Goal: Task Accomplishment & Management: Complete application form

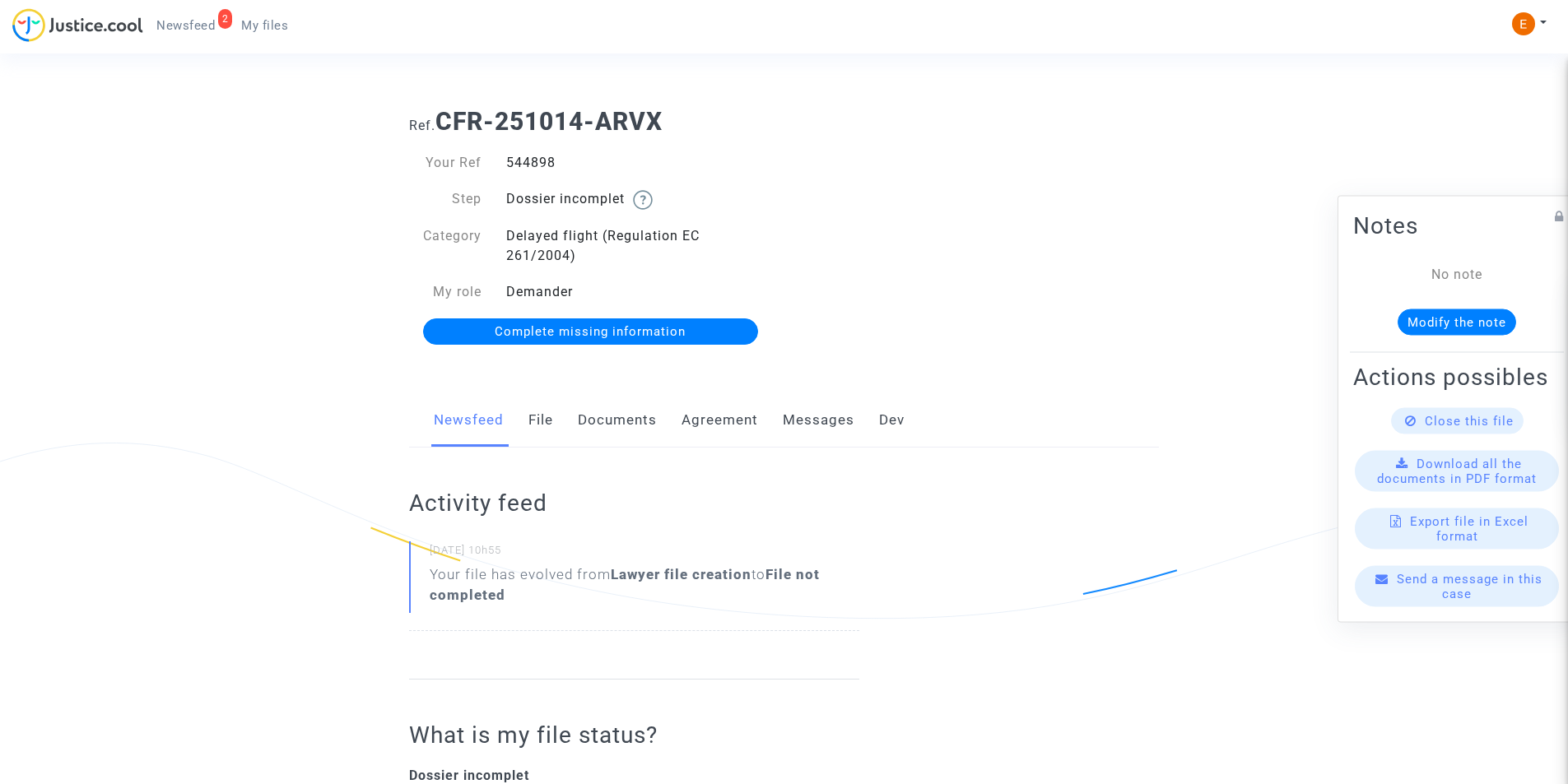
click at [625, 410] on link "Documents" at bounding box center [616, 421] width 79 height 54
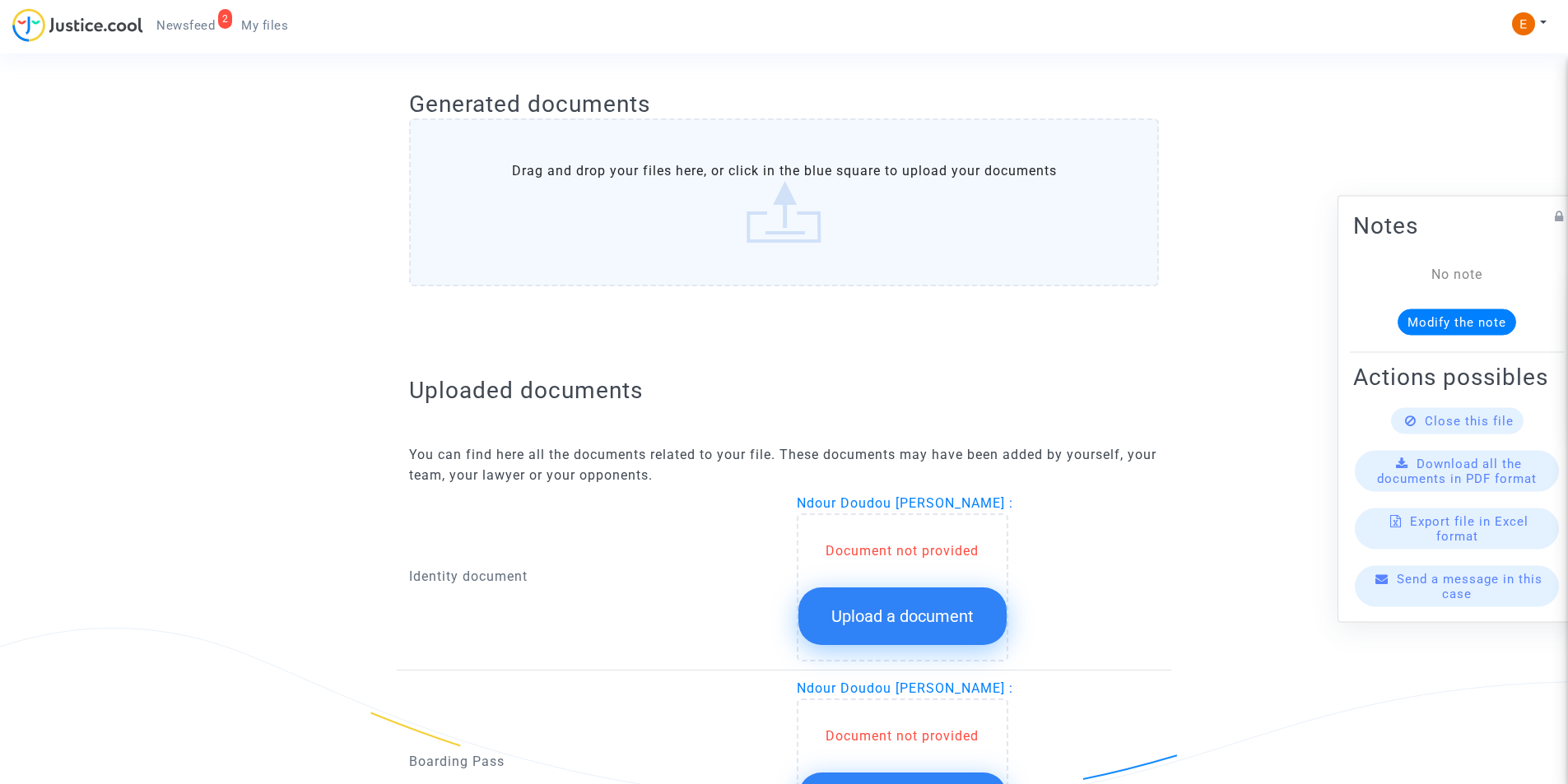
scroll to position [883, 0]
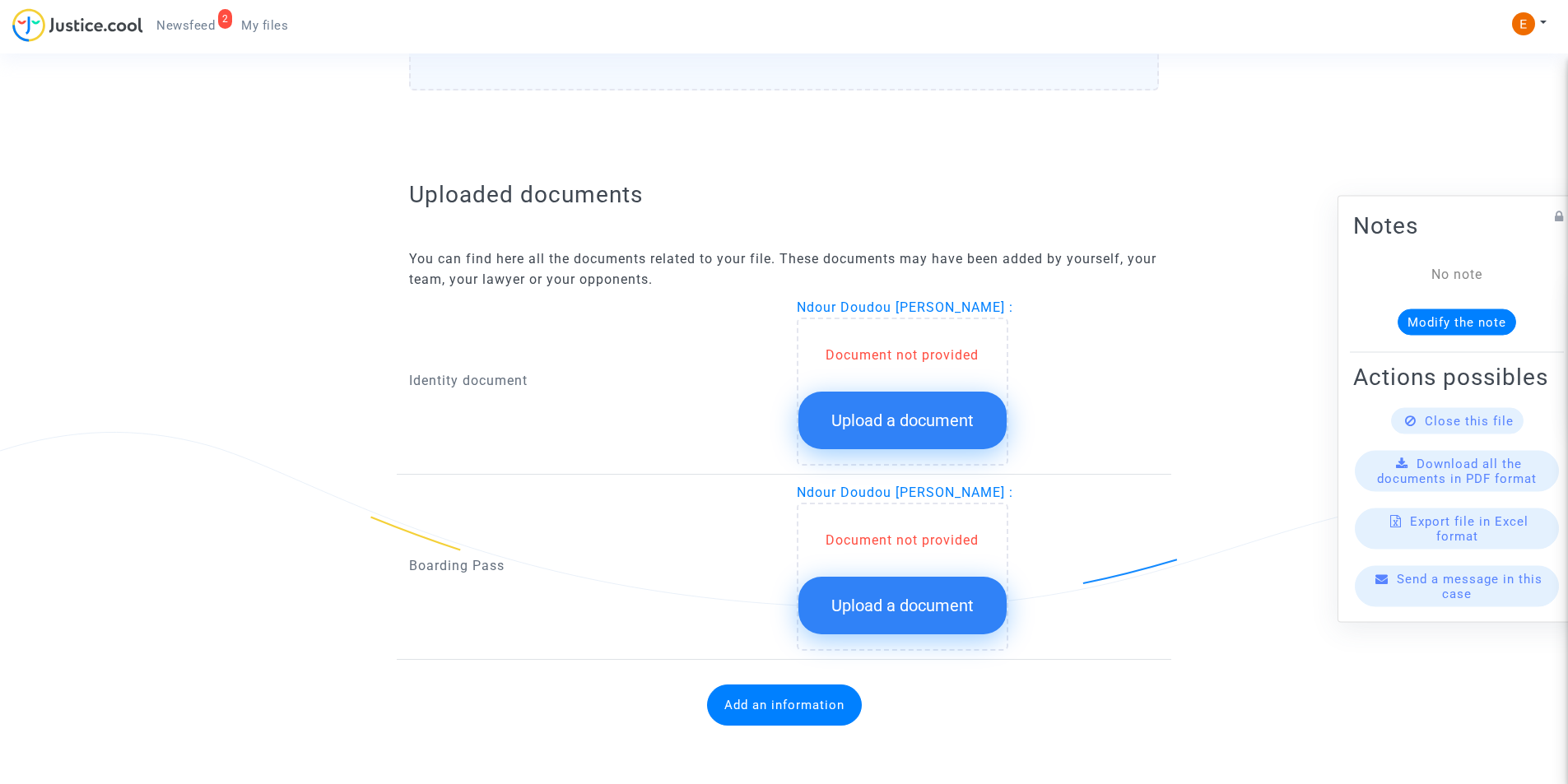
click at [870, 412] on span "Upload a document" at bounding box center [902, 421] width 142 height 20
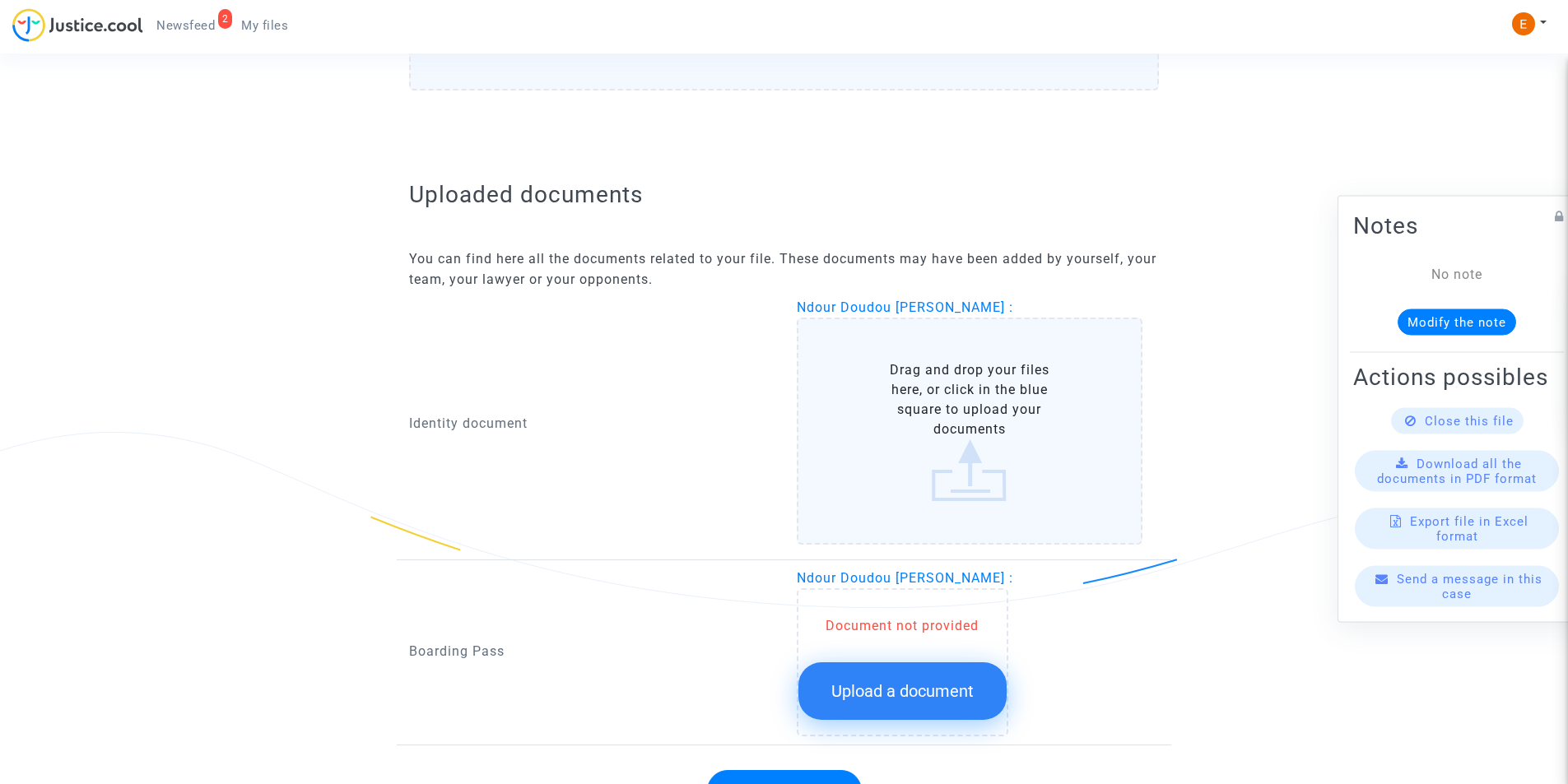
click at [870, 410] on label "Drag and drop your files here, or click in the blue square to upload your docum…" at bounding box center [970, 431] width 346 height 227
click at [0, 0] on input "Drag and drop your files here, or click in the blue square to upload your docum…" at bounding box center [0, 0] width 0 height 0
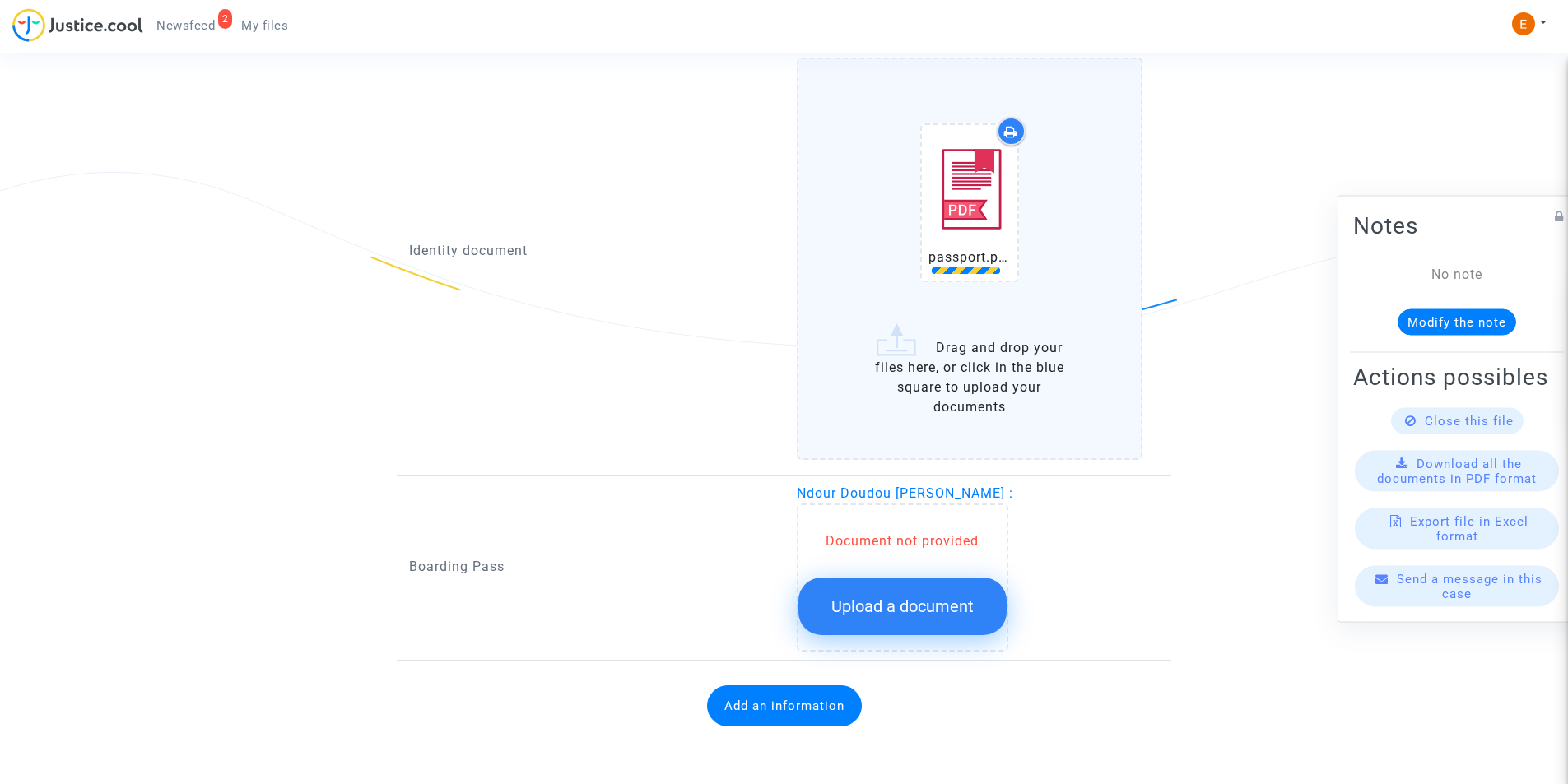
scroll to position [1144, 0]
click at [900, 611] on div "Document not provided Upload a document" at bounding box center [902, 576] width 211 height 148
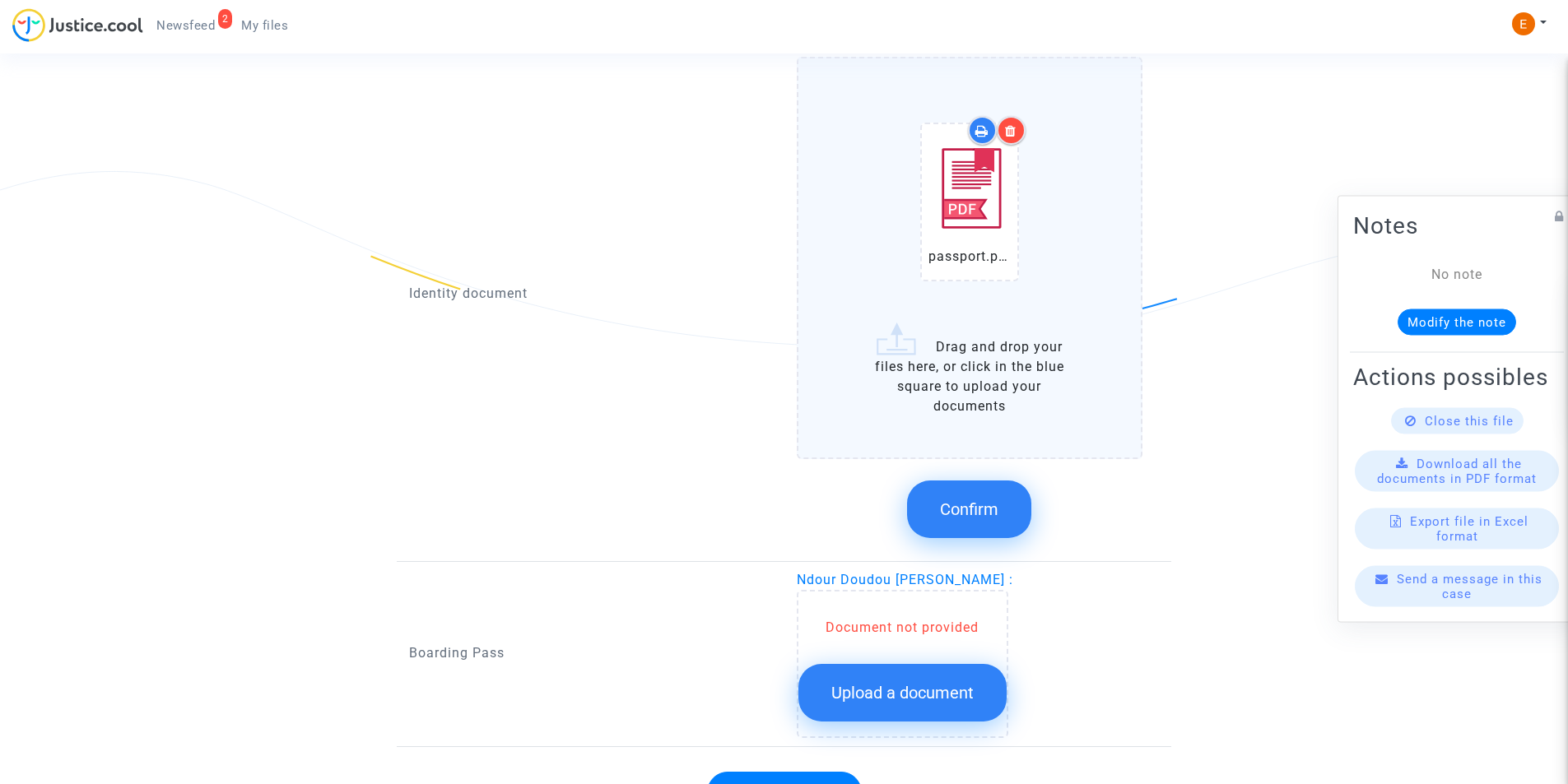
click at [906, 669] on button "Upload a document" at bounding box center [903, 693] width 208 height 58
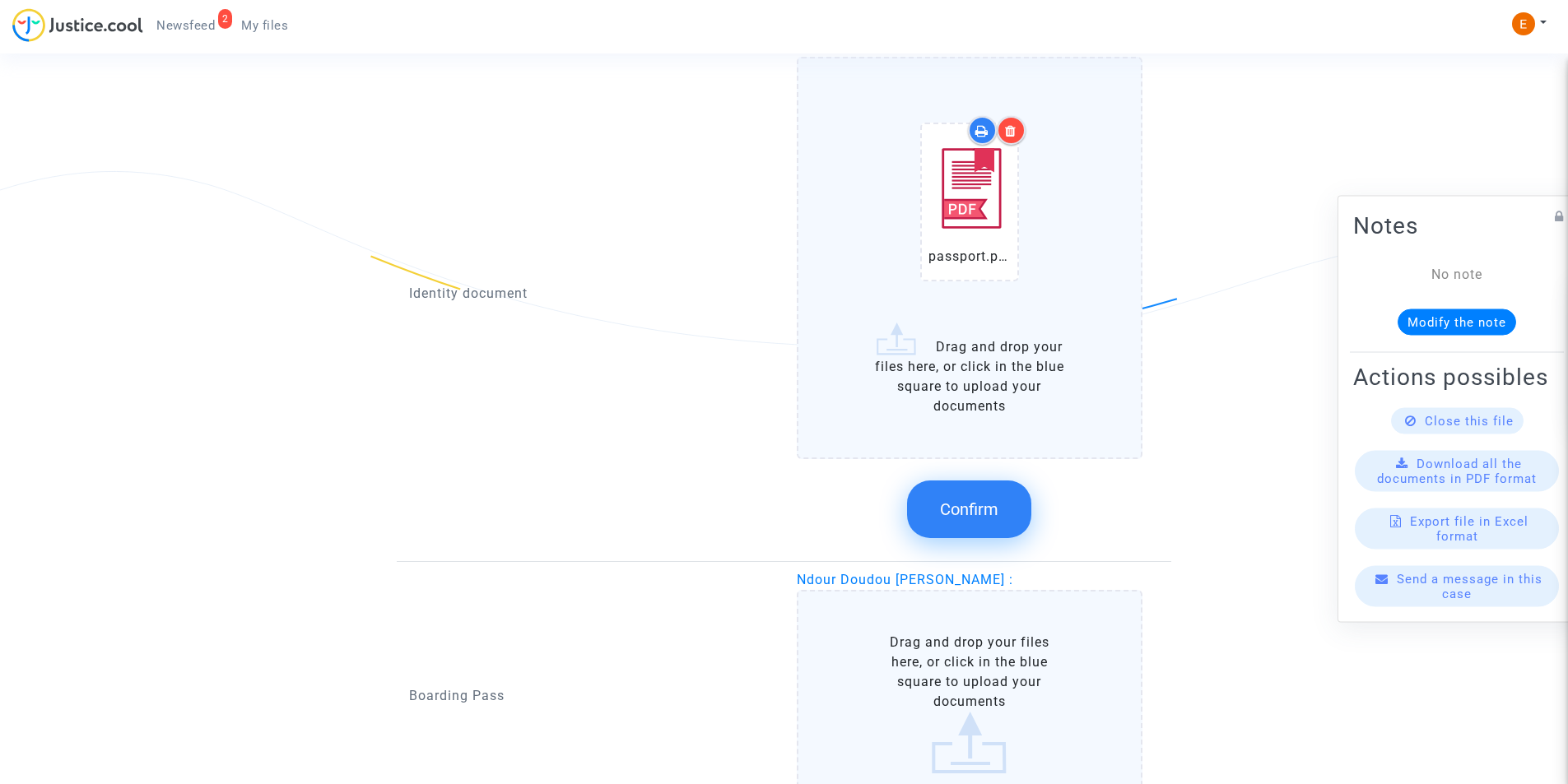
click at [956, 529] on button "Confirm" at bounding box center [969, 509] width 124 height 58
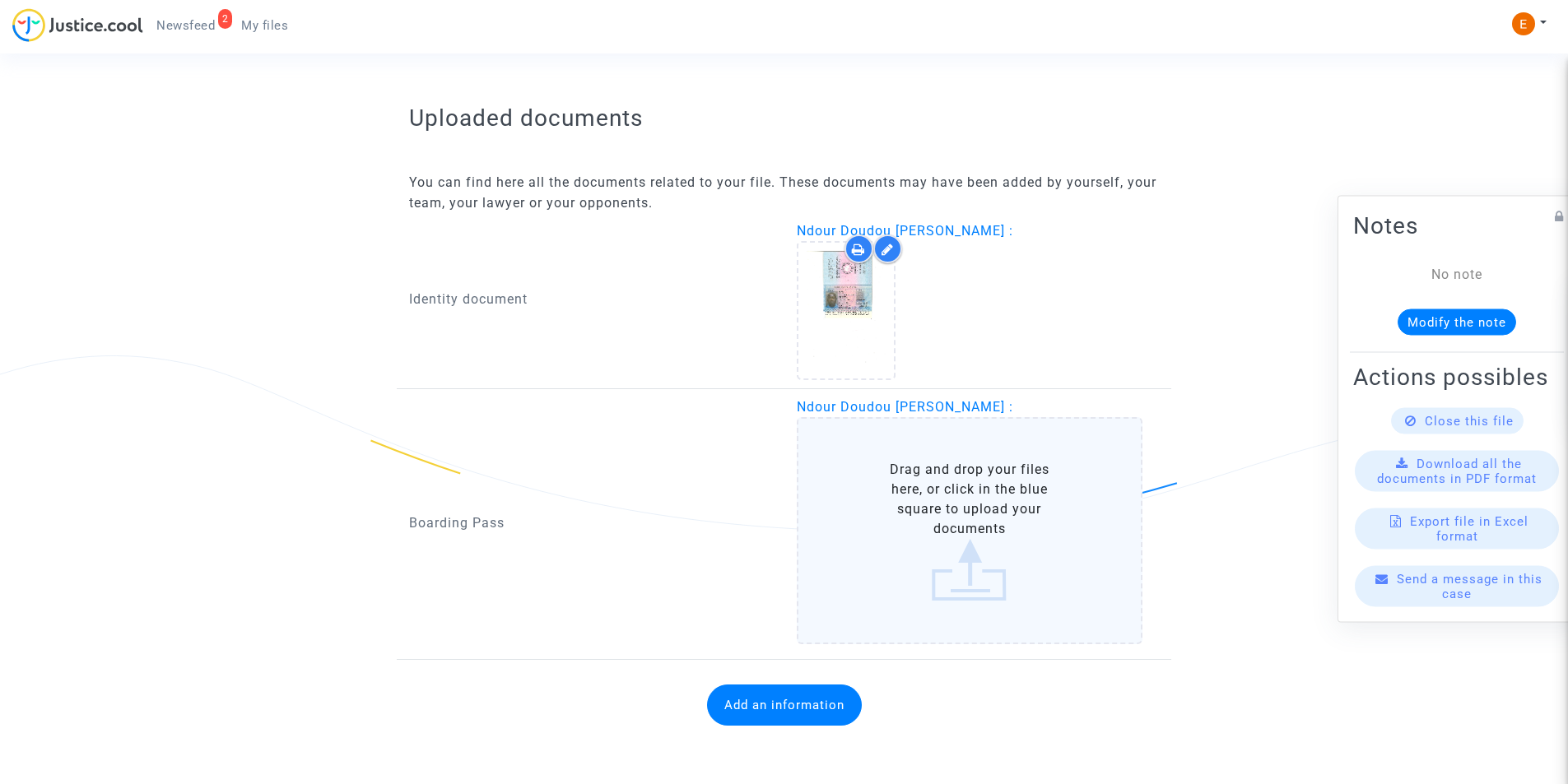
scroll to position [960, 0]
click at [1017, 552] on label "Drag and drop your files here, or click in the blue square to upload your docum…" at bounding box center [970, 530] width 346 height 227
click at [0, 0] on input "Drag and drop your files here, or click in the blue square to upload your docum…" at bounding box center [0, 0] width 0 height 0
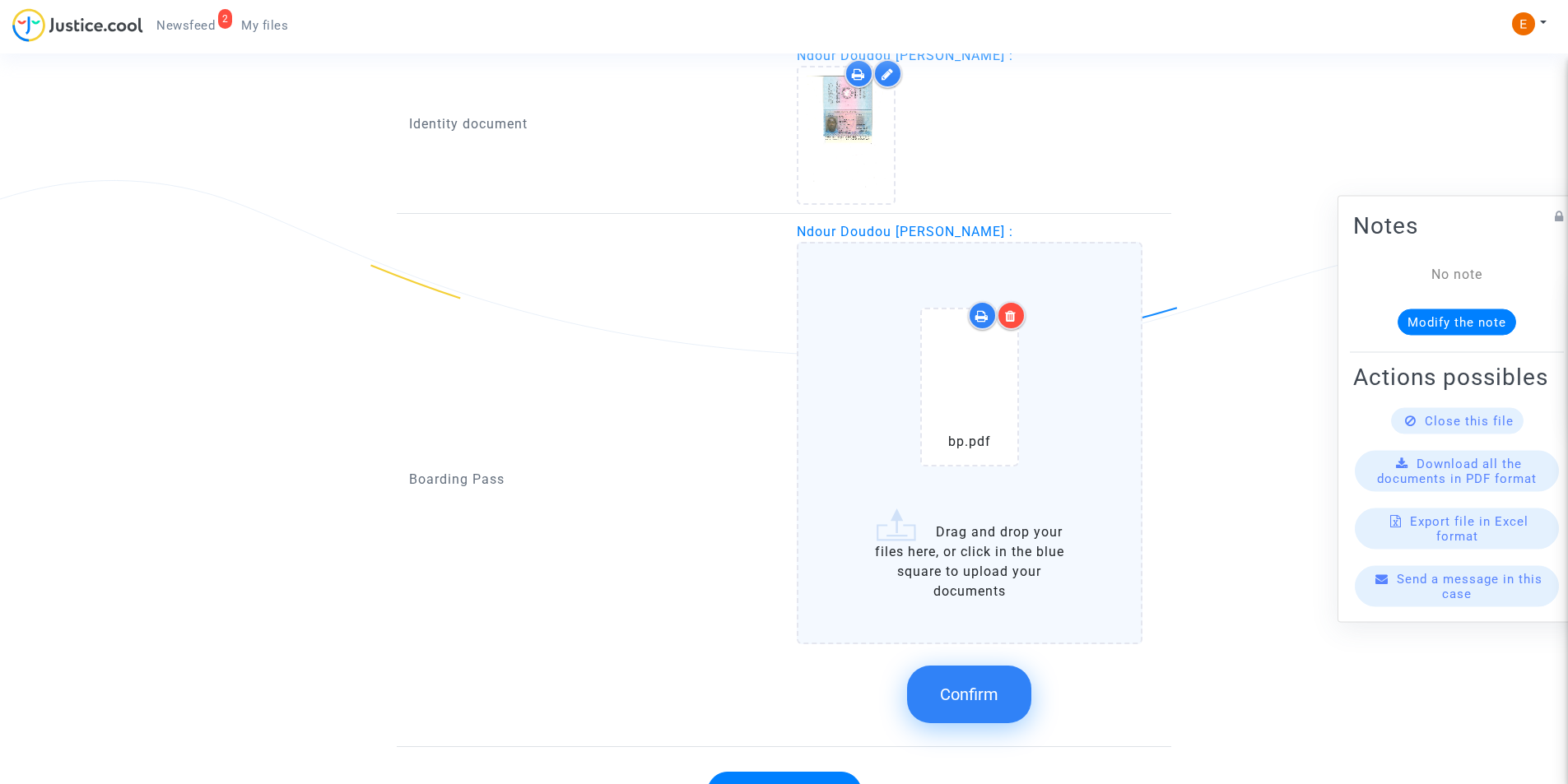
scroll to position [1222, 0]
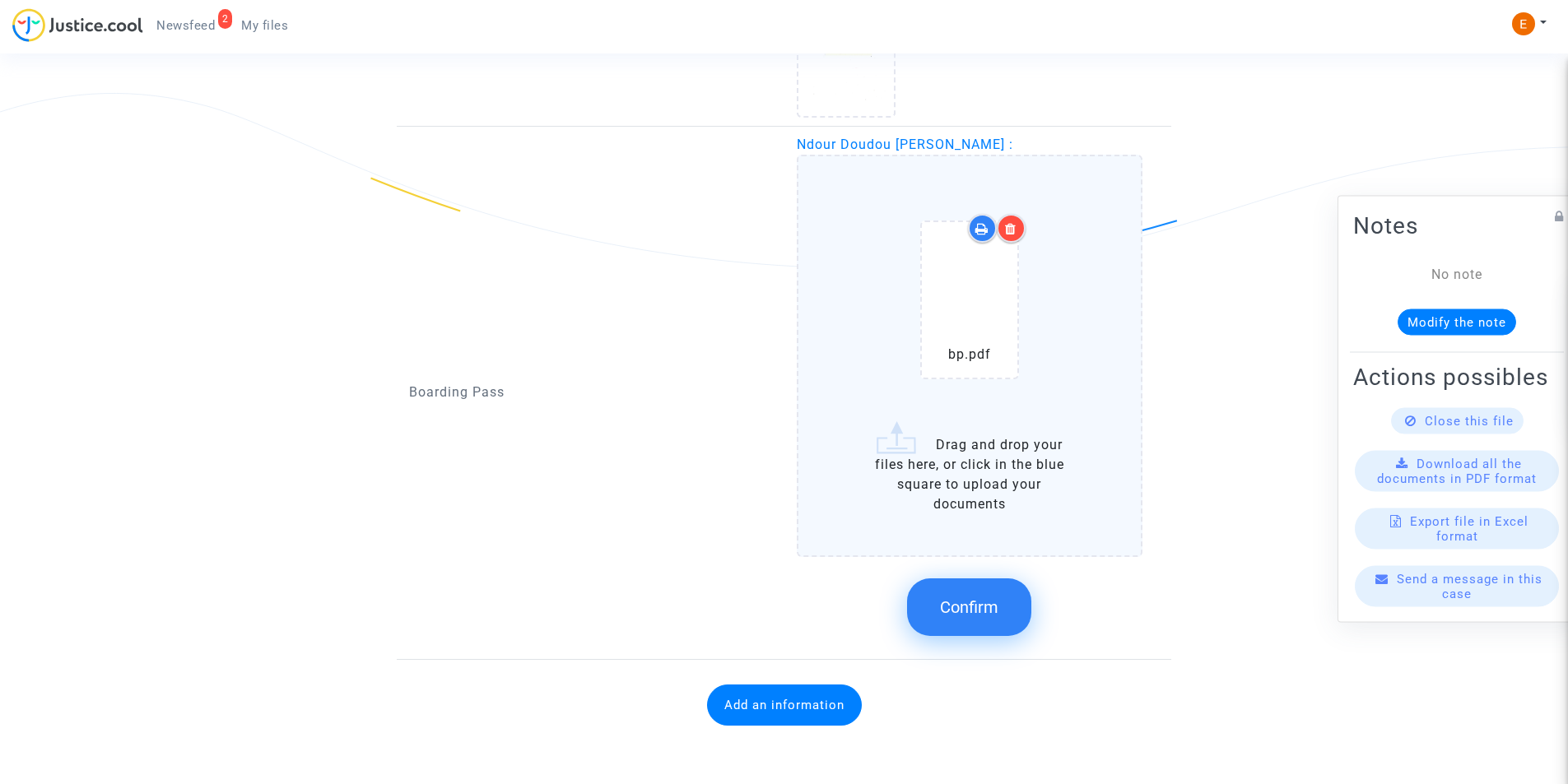
click at [977, 592] on button "Confirm" at bounding box center [969, 607] width 124 height 58
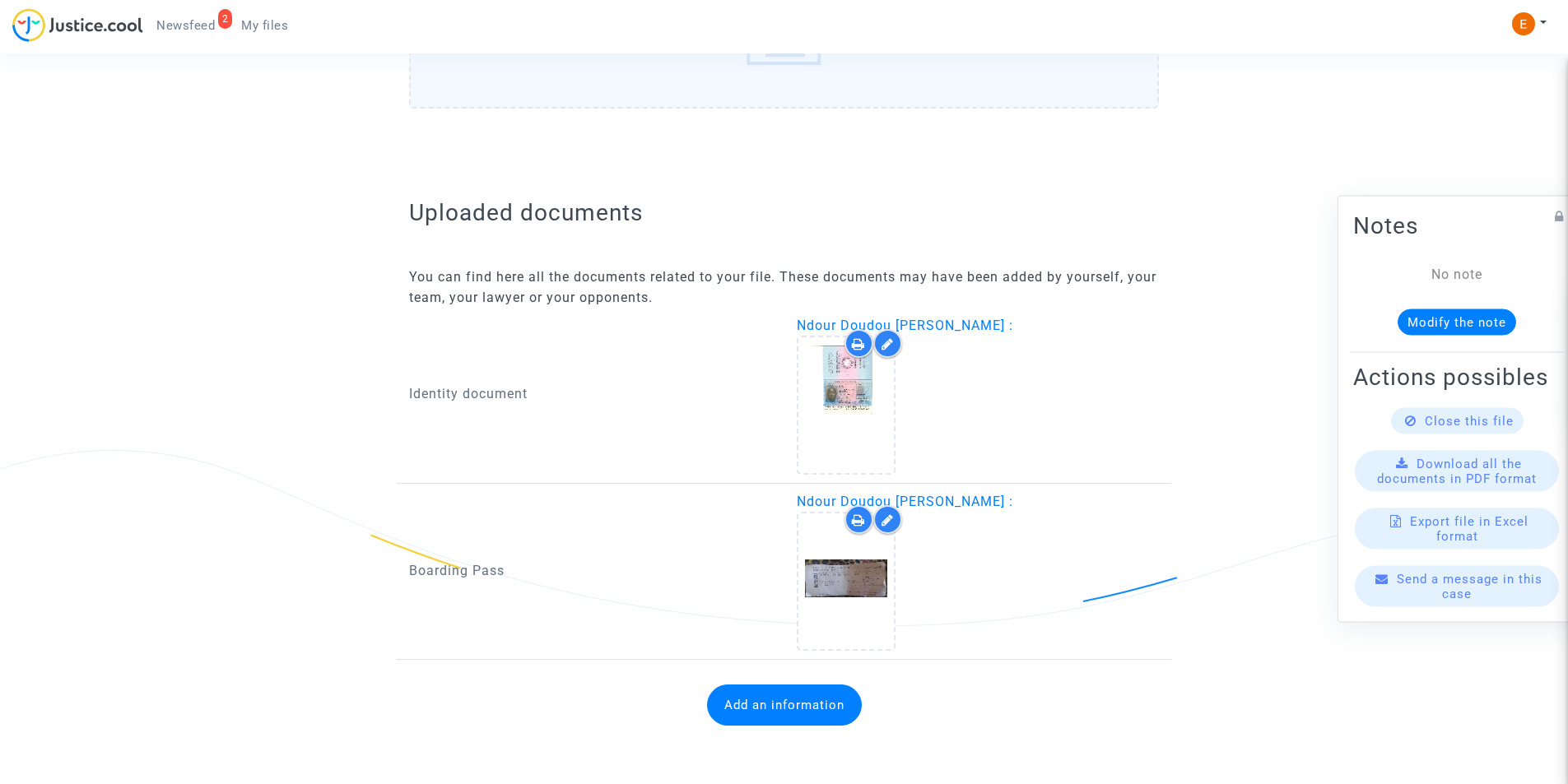
click at [820, 723] on button "Add an information" at bounding box center [784, 704] width 155 height 41
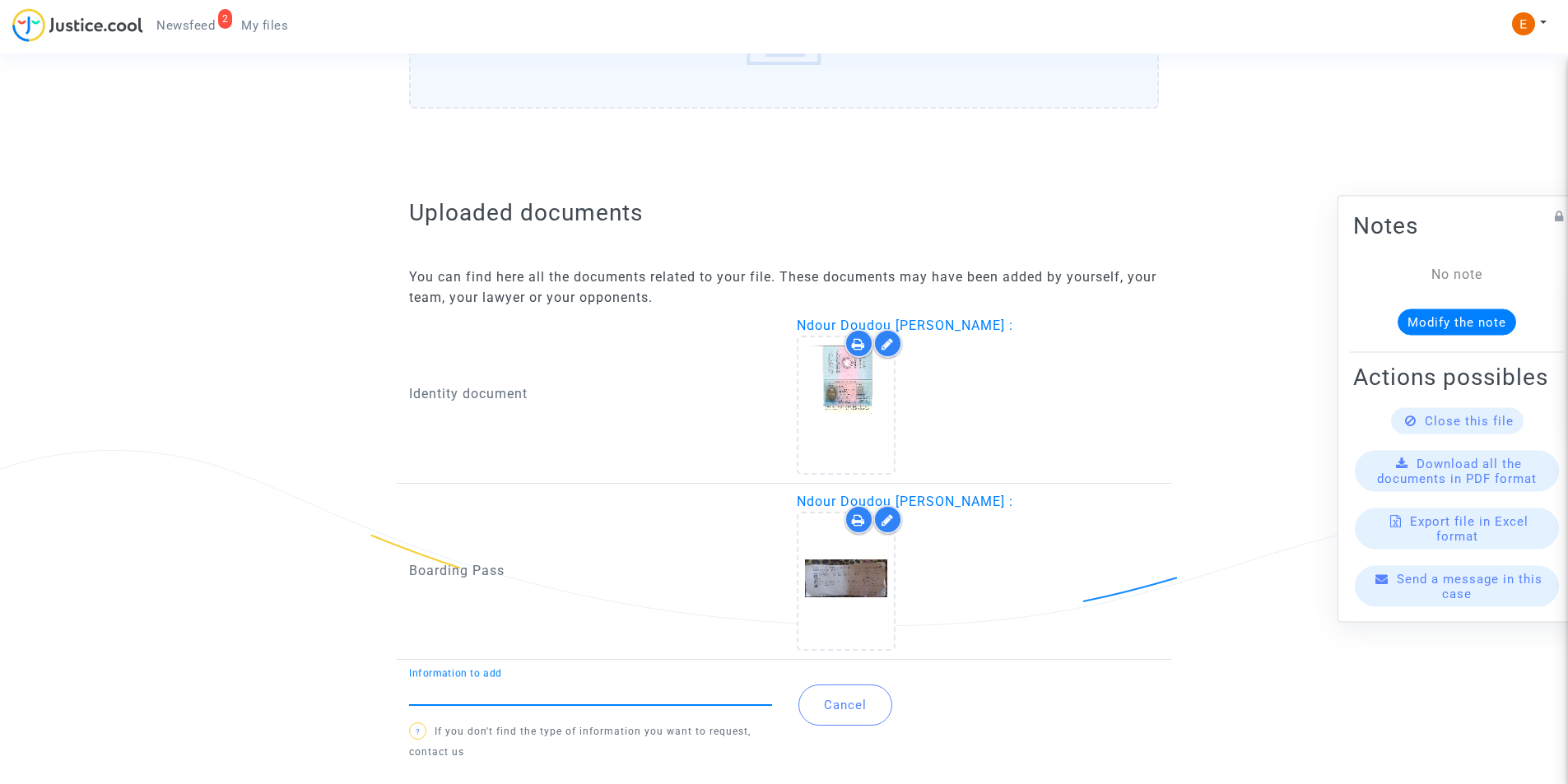
click at [581, 679] on div "Information to add" at bounding box center [590, 686] width 363 height 37
click at [584, 679] on div "Information to add" at bounding box center [590, 686] width 363 height 37
click at [590, 692] on input "Information to add" at bounding box center [590, 692] width 363 height 15
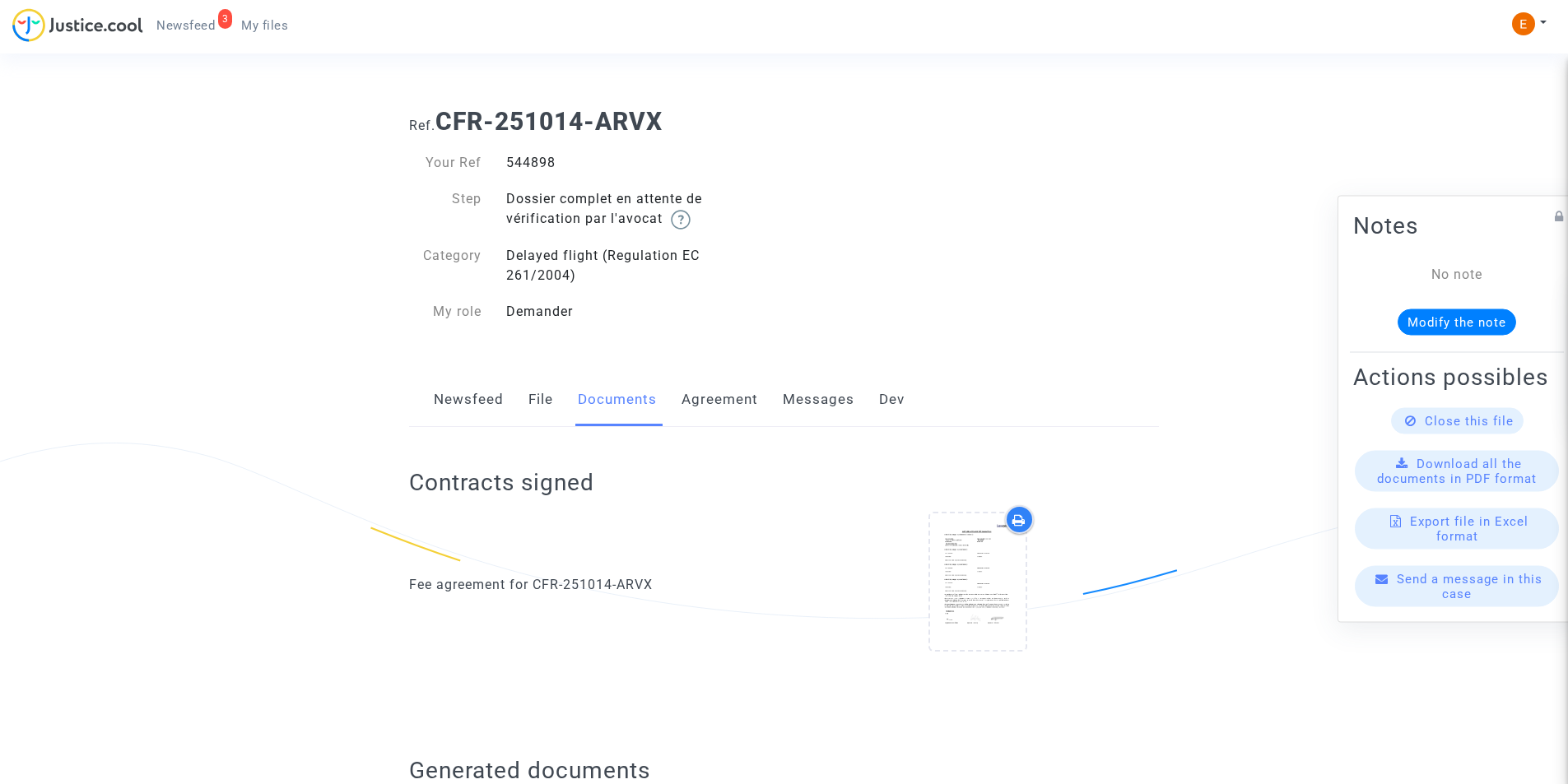
scroll to position [845, 0]
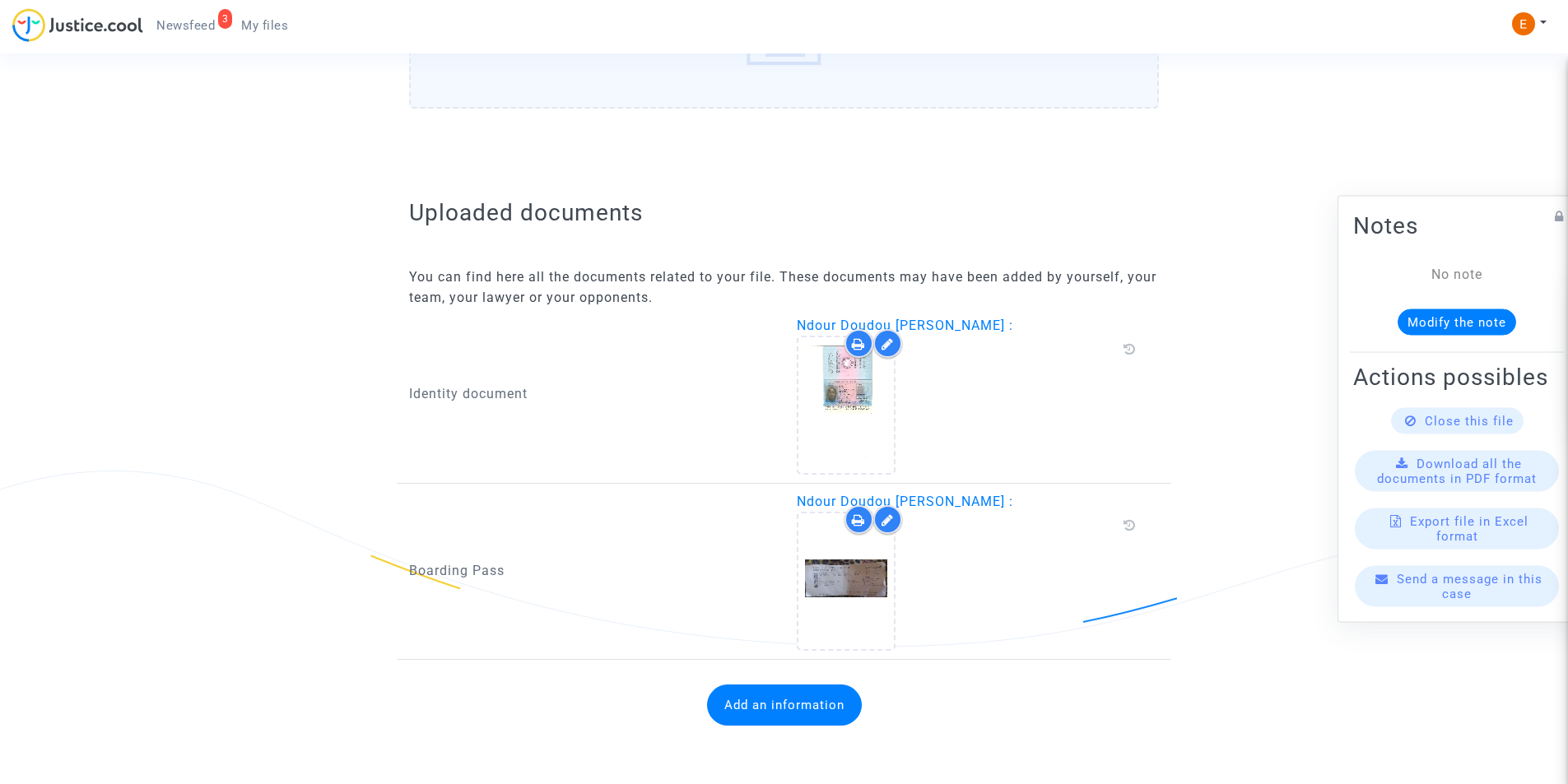
click at [745, 695] on button "Add an information" at bounding box center [784, 704] width 155 height 41
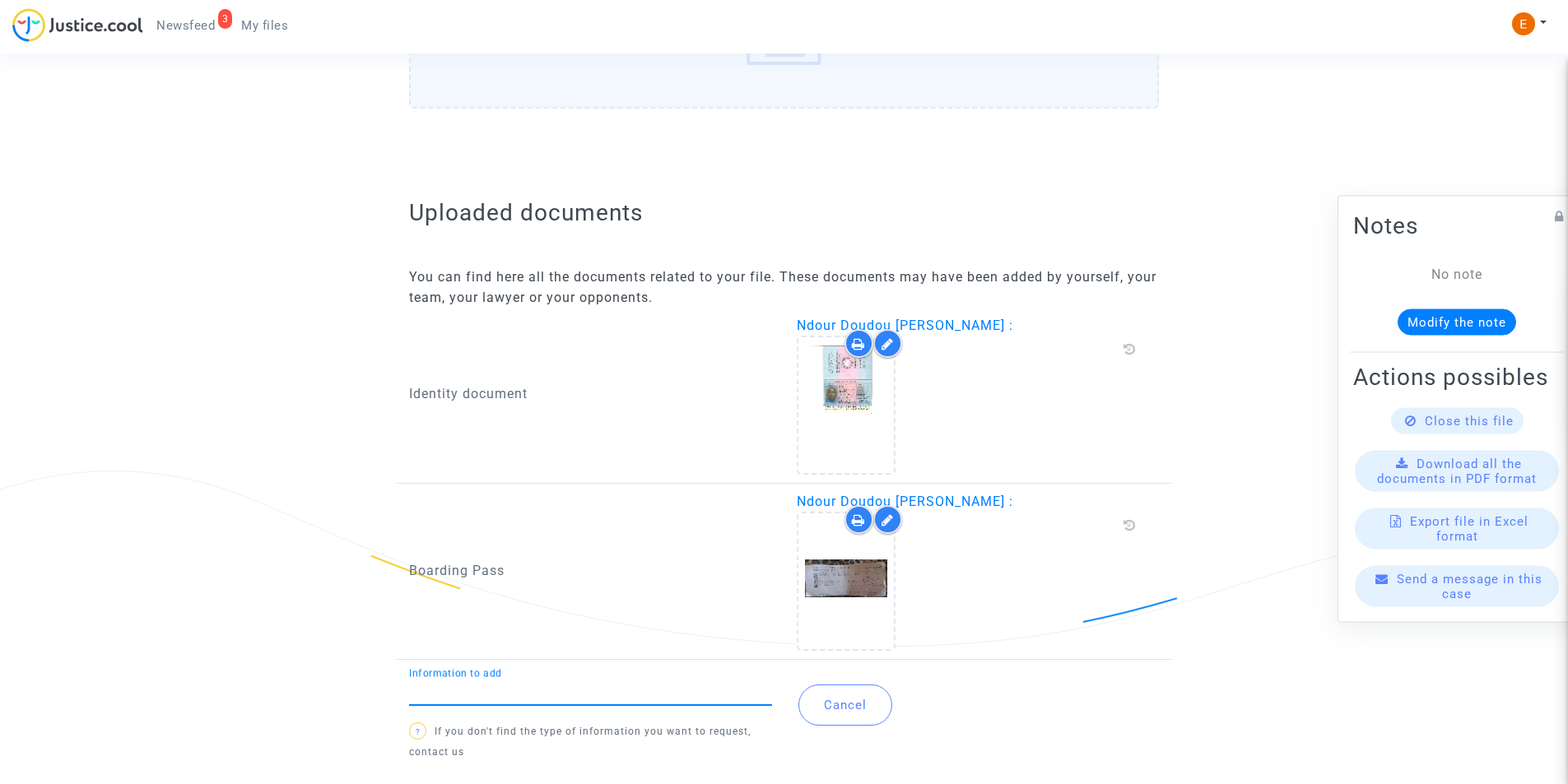
click at [523, 693] on input "Information to add" at bounding box center [590, 692] width 363 height 15
type input "Flight report"
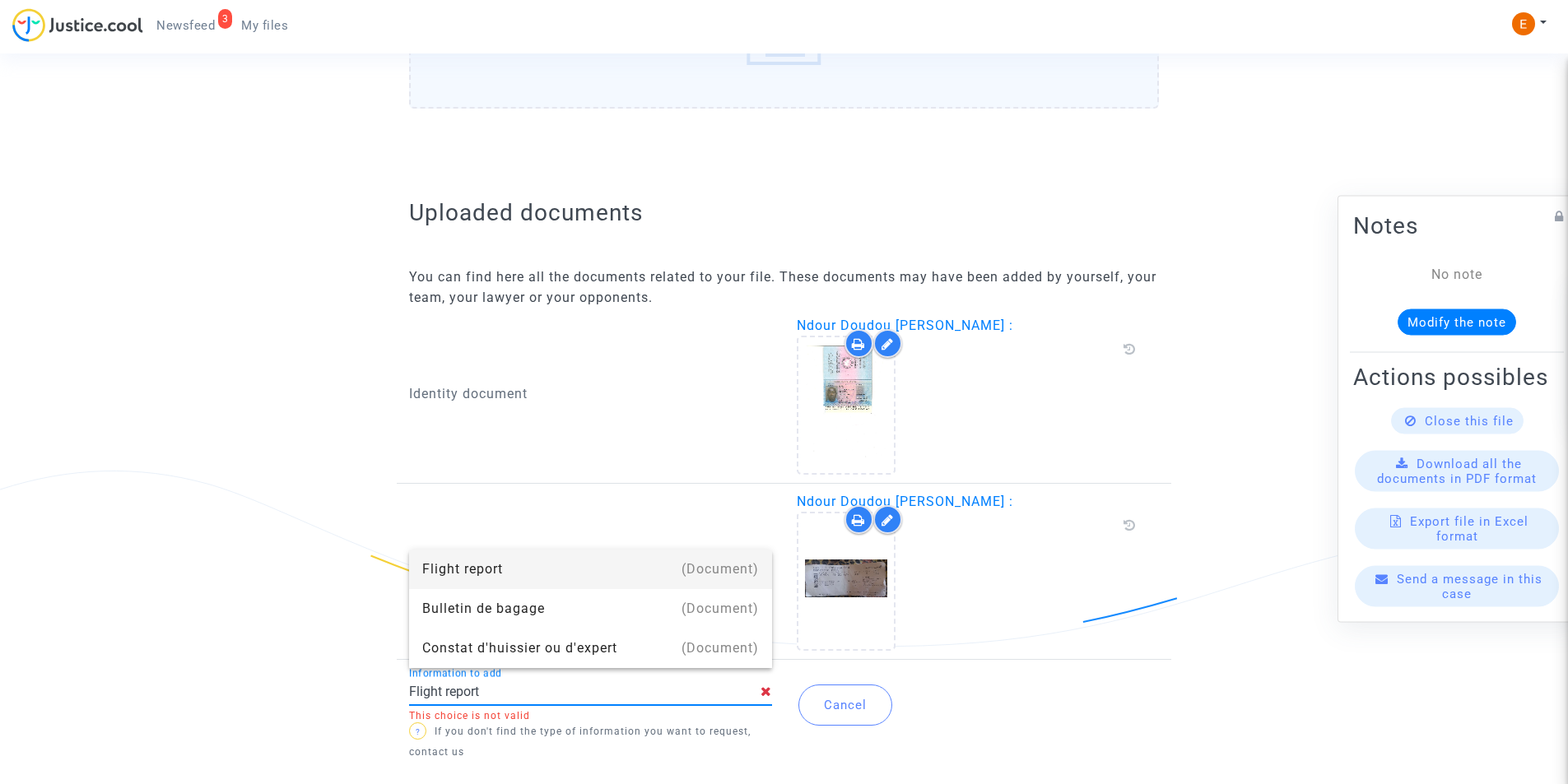
click at [573, 573] on div "Flight report" at bounding box center [590, 569] width 336 height 40
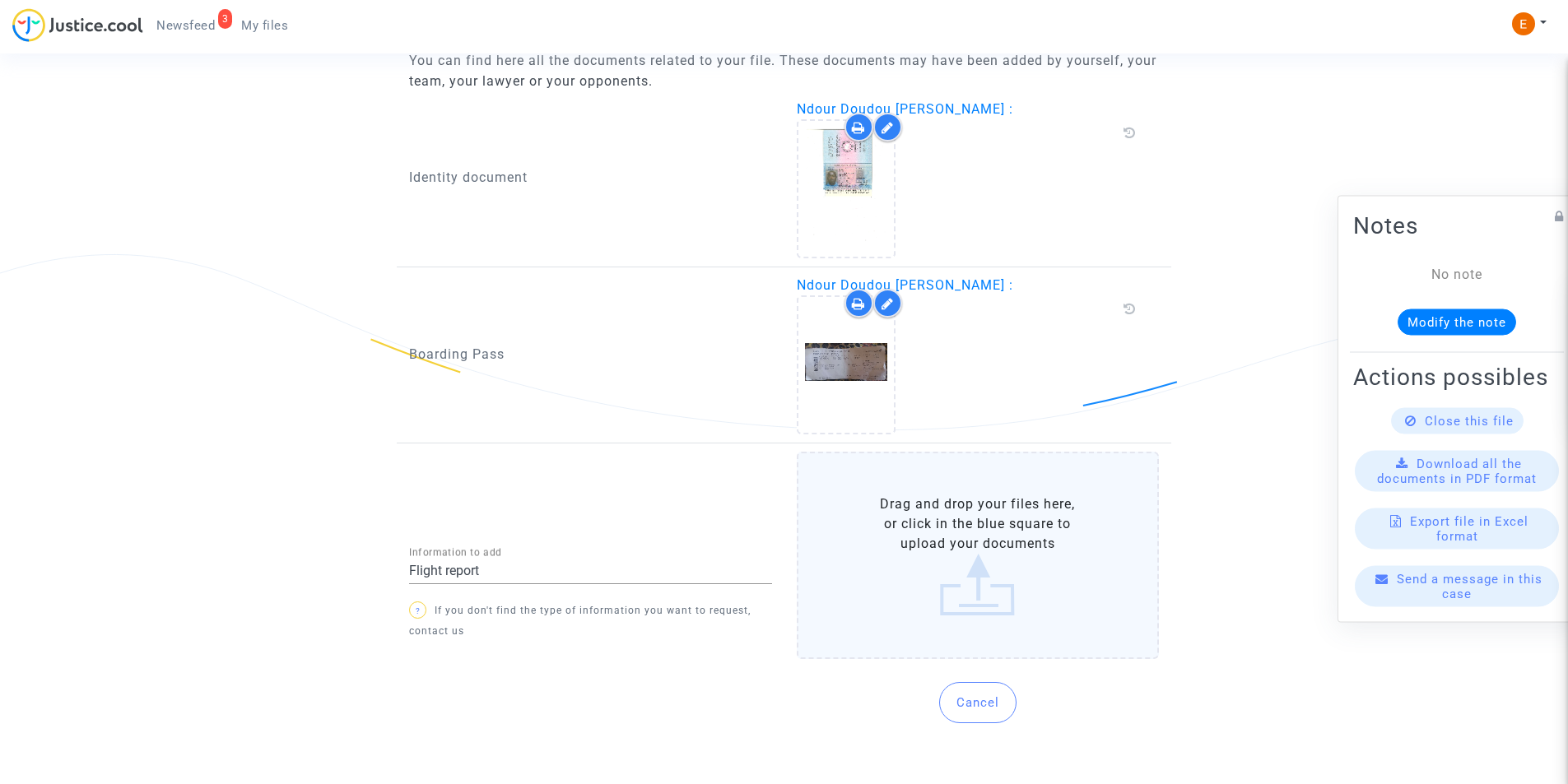
scroll to position [1067, 0]
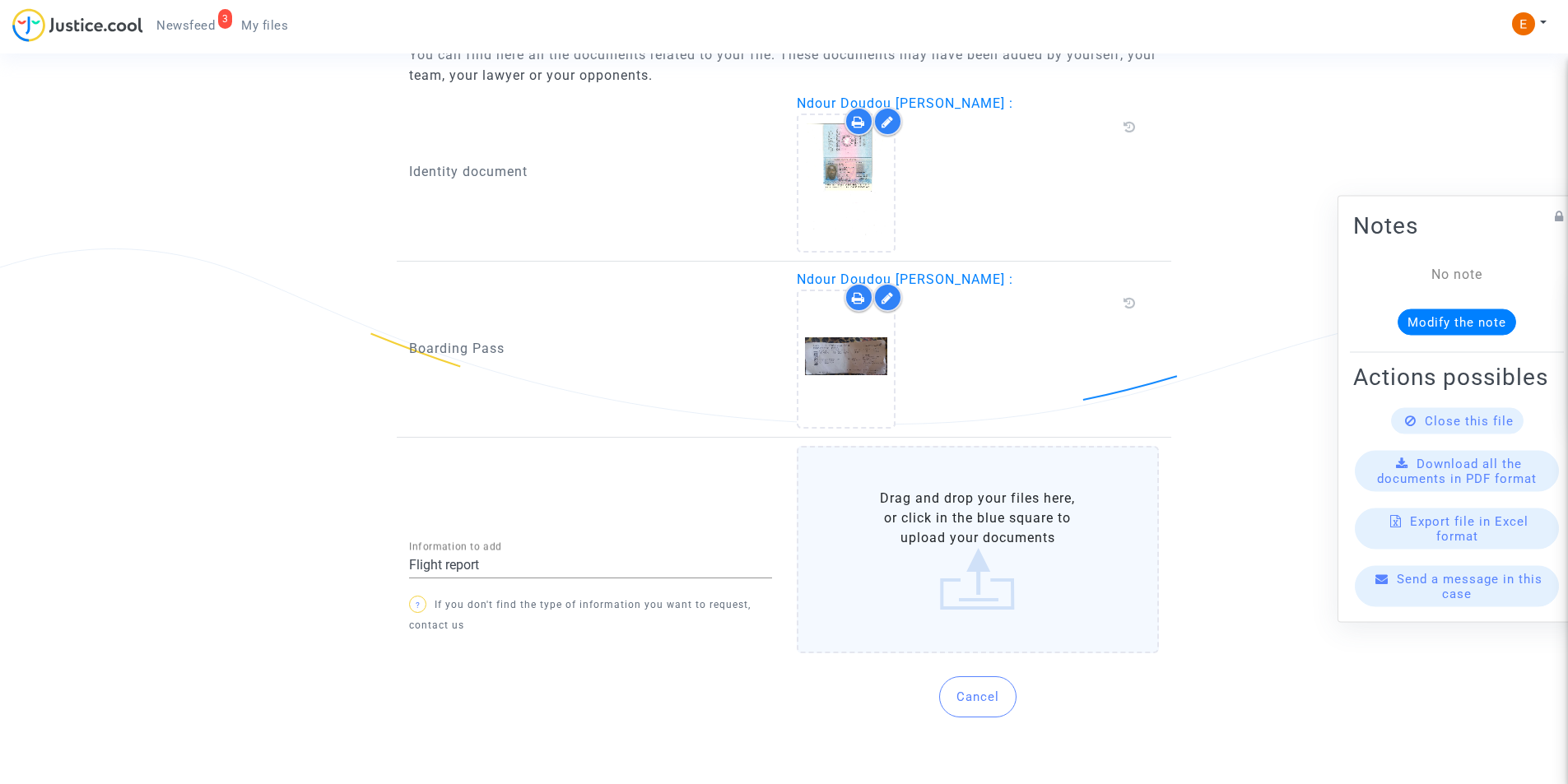
click at [1004, 603] on label "Drag and drop your files here, or click in the blue square to upload your docum…" at bounding box center [978, 549] width 363 height 208
click at [0, 0] on input "Drag and drop your files here, or click in the blue square to upload your docum…" at bounding box center [0, 0] width 0 height 0
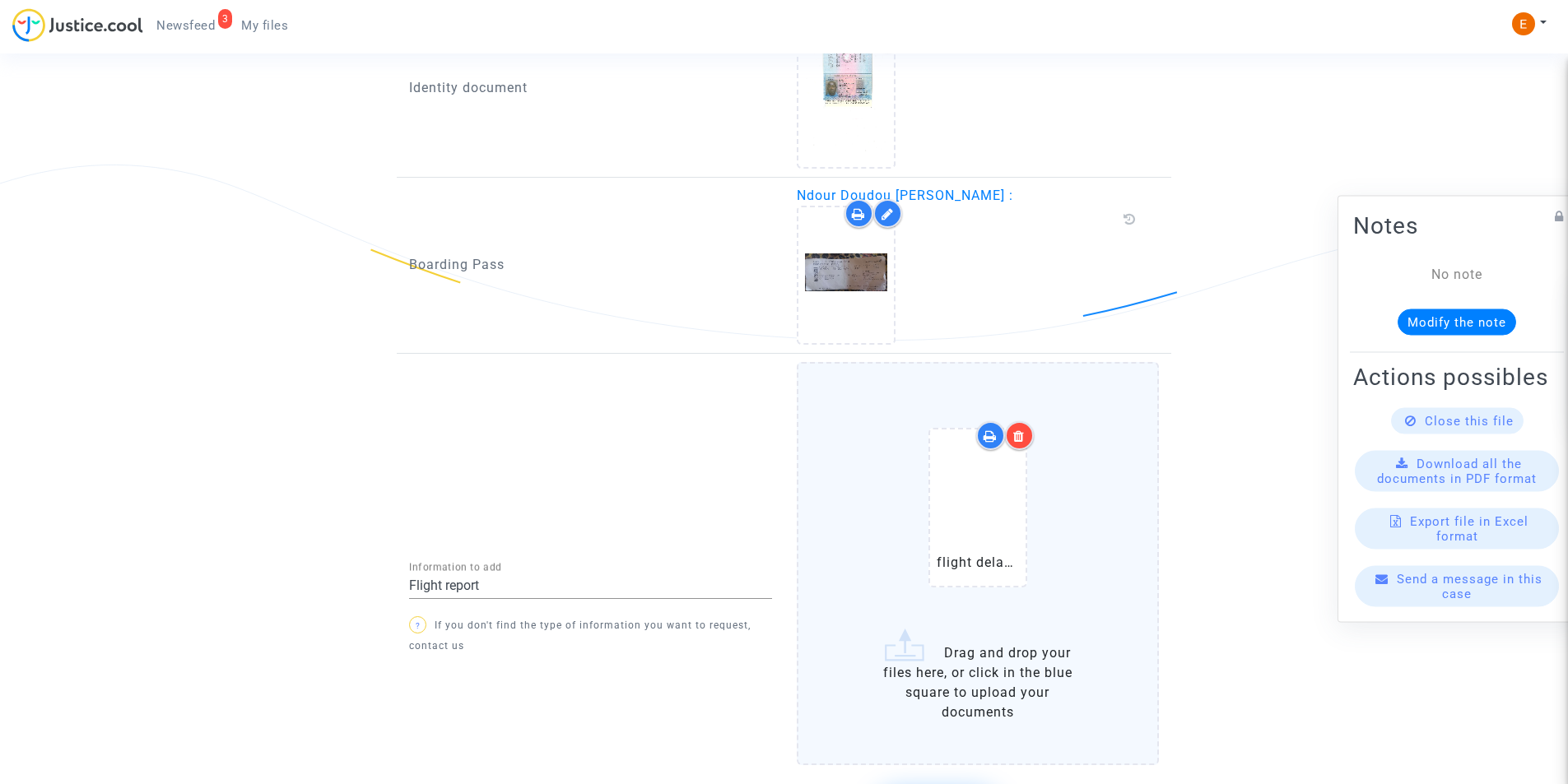
scroll to position [1275, 0]
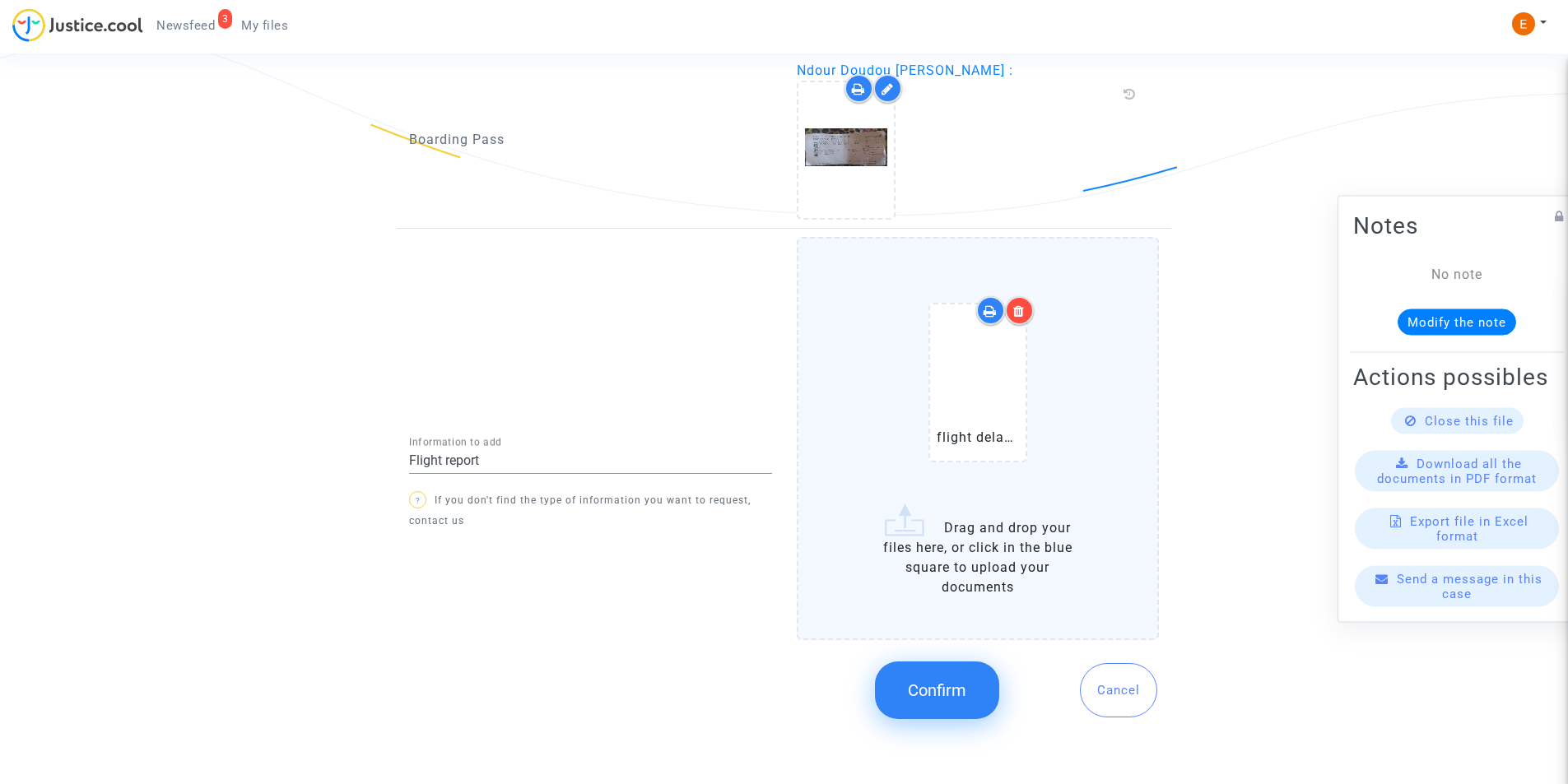
click at [952, 690] on span "Confirm" at bounding box center [936, 691] width 58 height 20
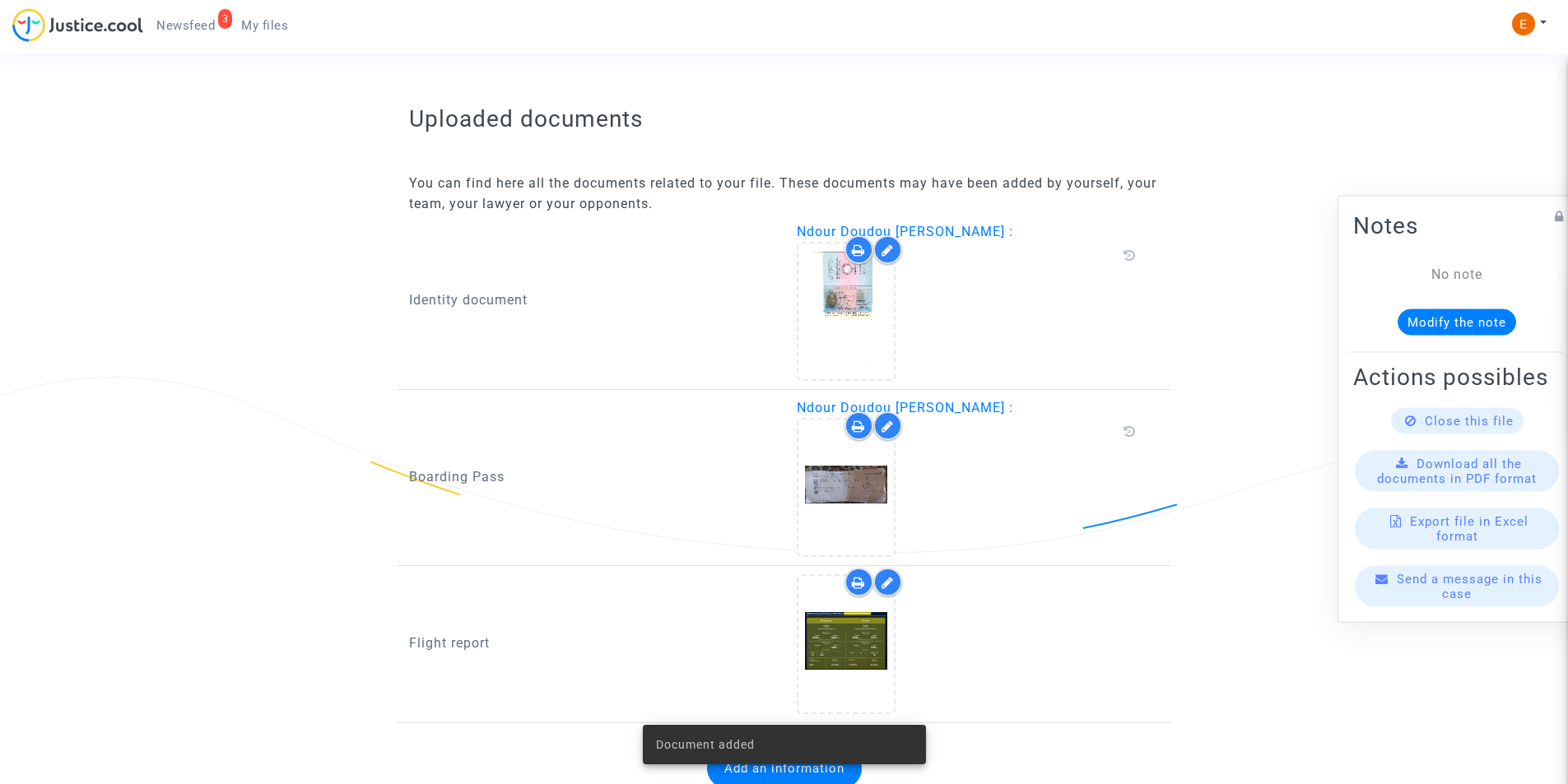
scroll to position [1002, 0]
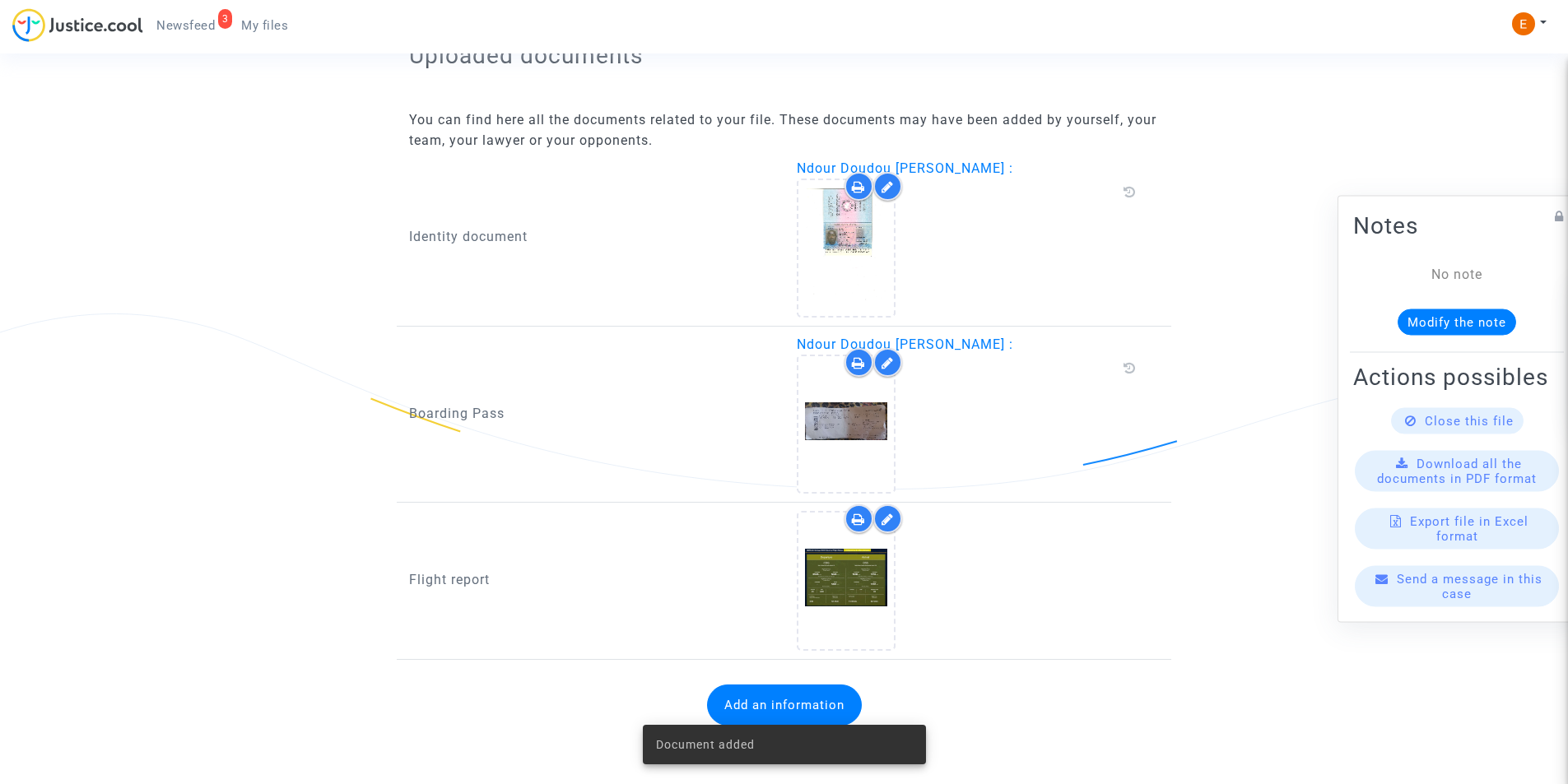
click at [821, 692] on button "Add an information" at bounding box center [784, 704] width 155 height 41
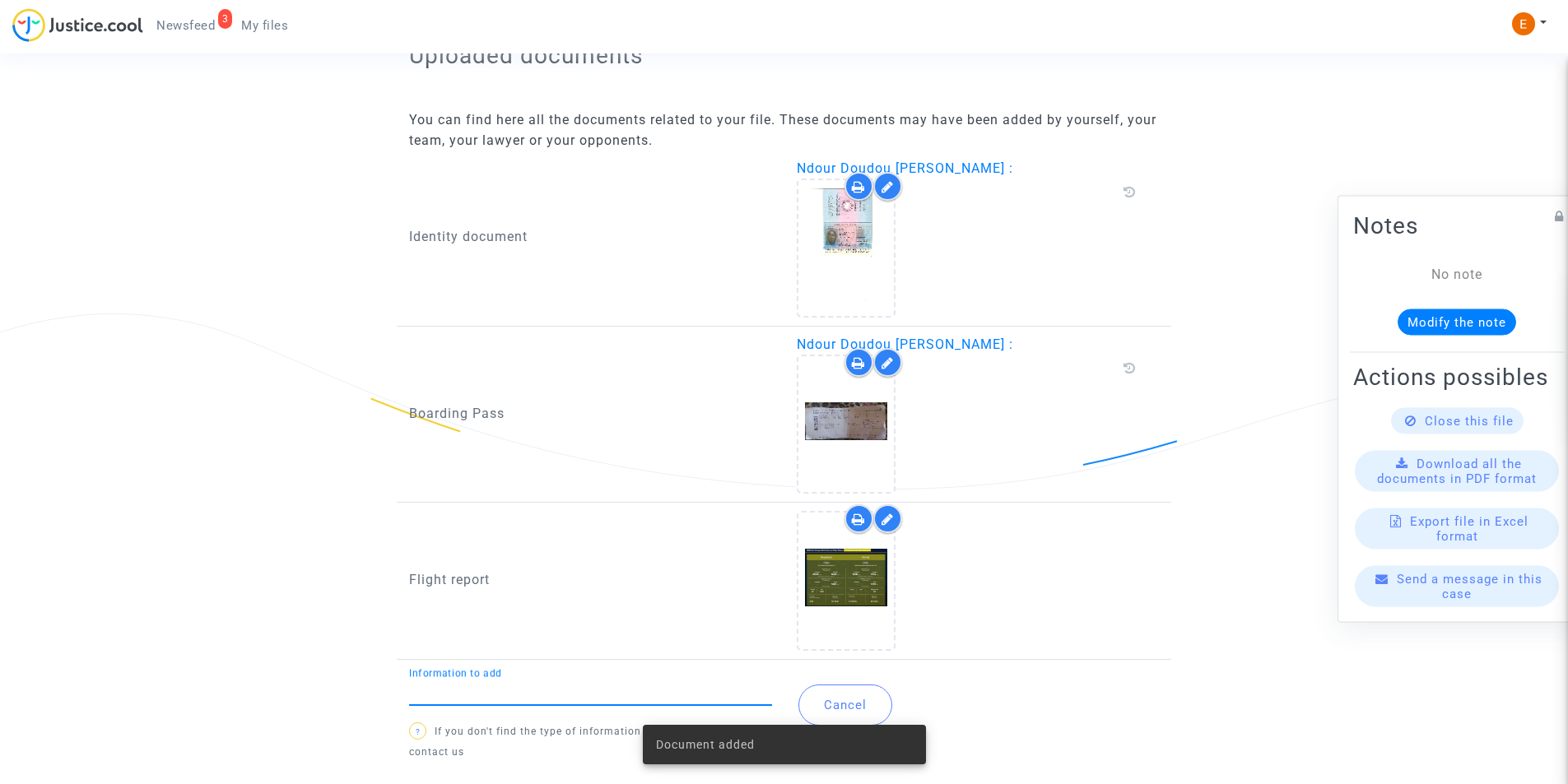
click at [728, 691] on input "Information to add" at bounding box center [590, 692] width 363 height 15
type input "Booking document"
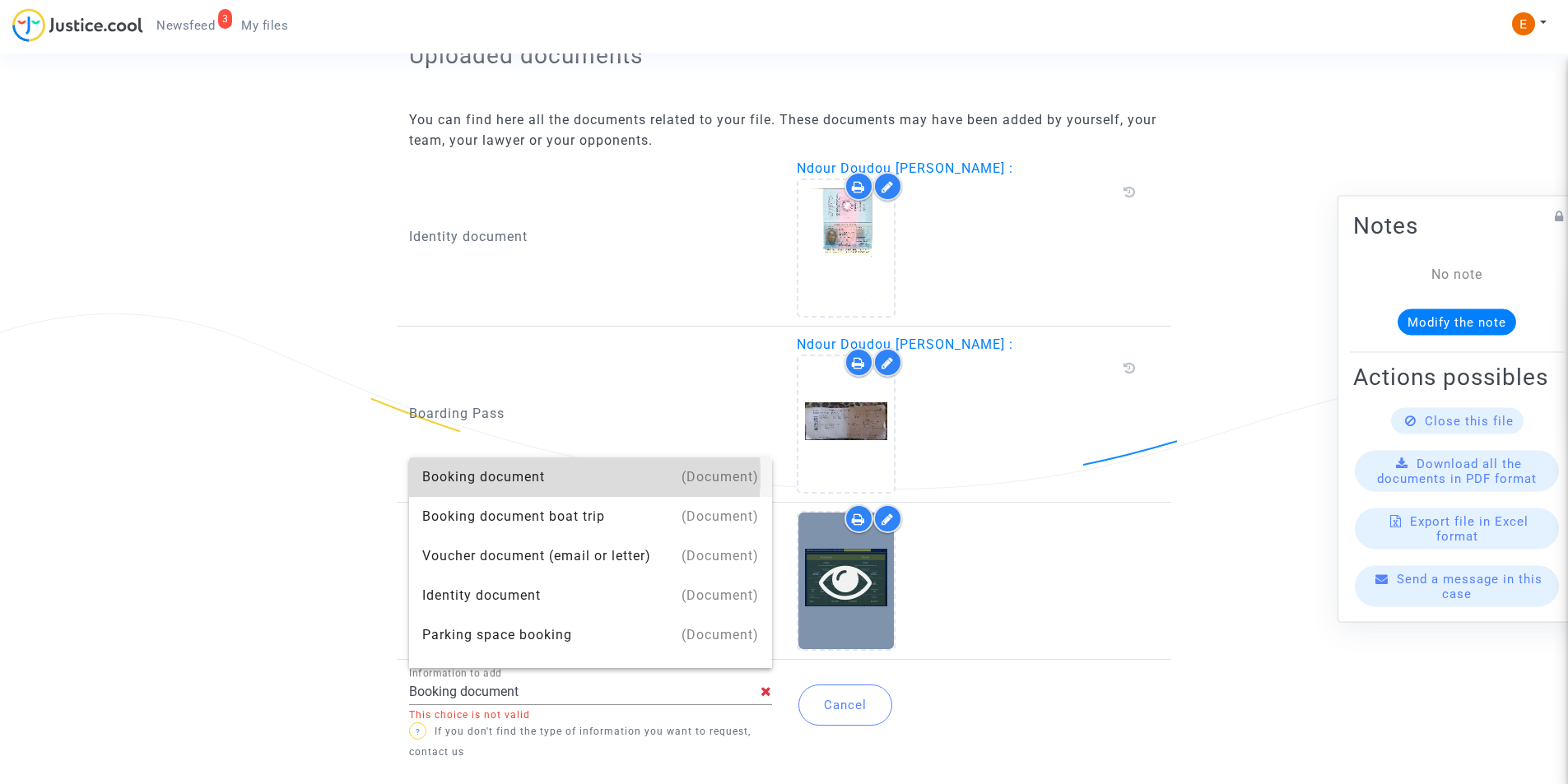
drag, startPoint x: 531, startPoint y: 475, endPoint x: 852, endPoint y: 645, distance: 363.2
click at [532, 477] on div "Booking document" at bounding box center [590, 478] width 336 height 40
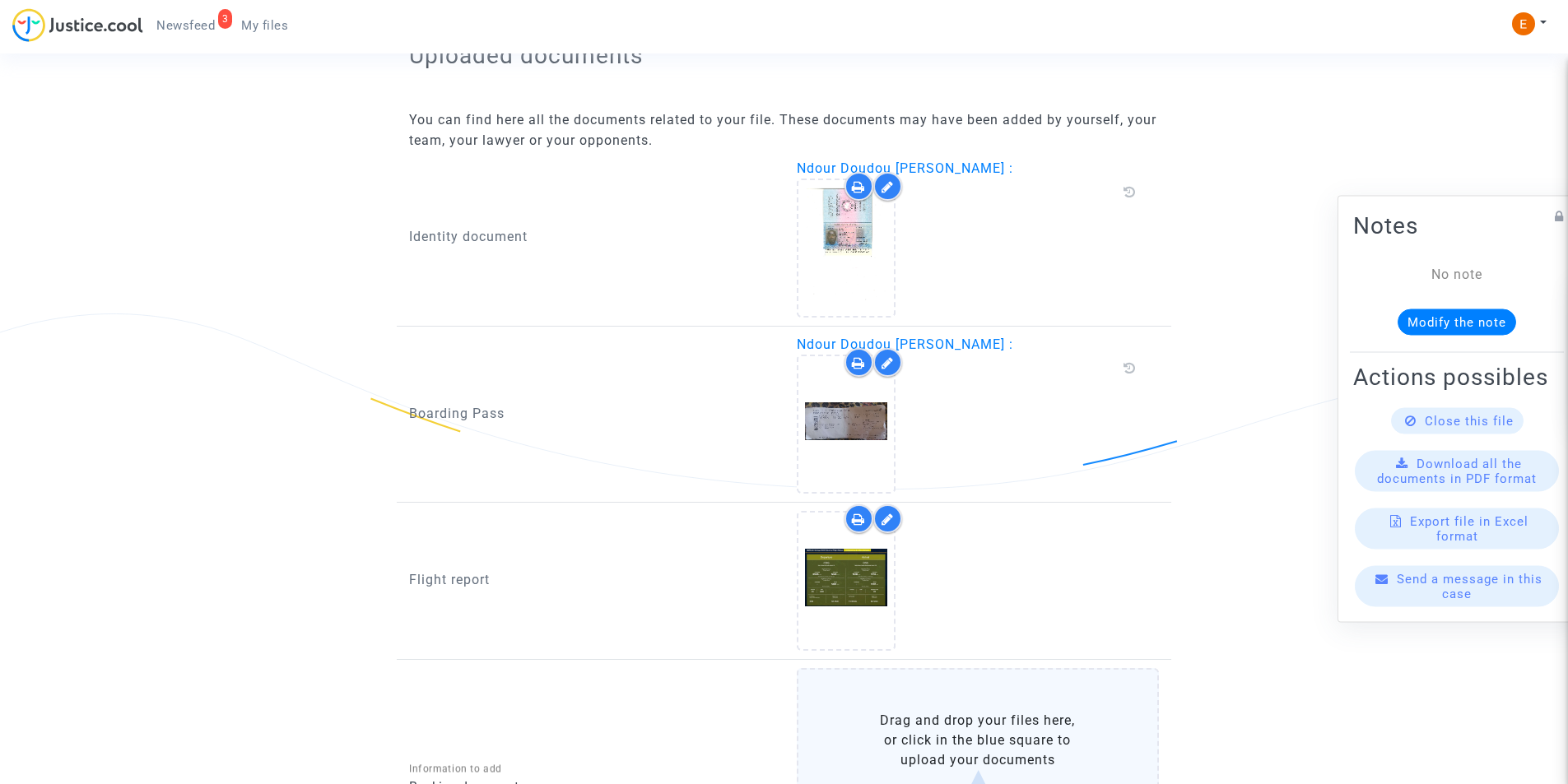
click at [991, 721] on label "Drag and drop your files here, or click in the blue square to upload your docum…" at bounding box center [978, 771] width 363 height 208
click at [0, 0] on input "Drag and drop your files here, or click in the blue square to upload your docum…" at bounding box center [0, 0] width 0 height 0
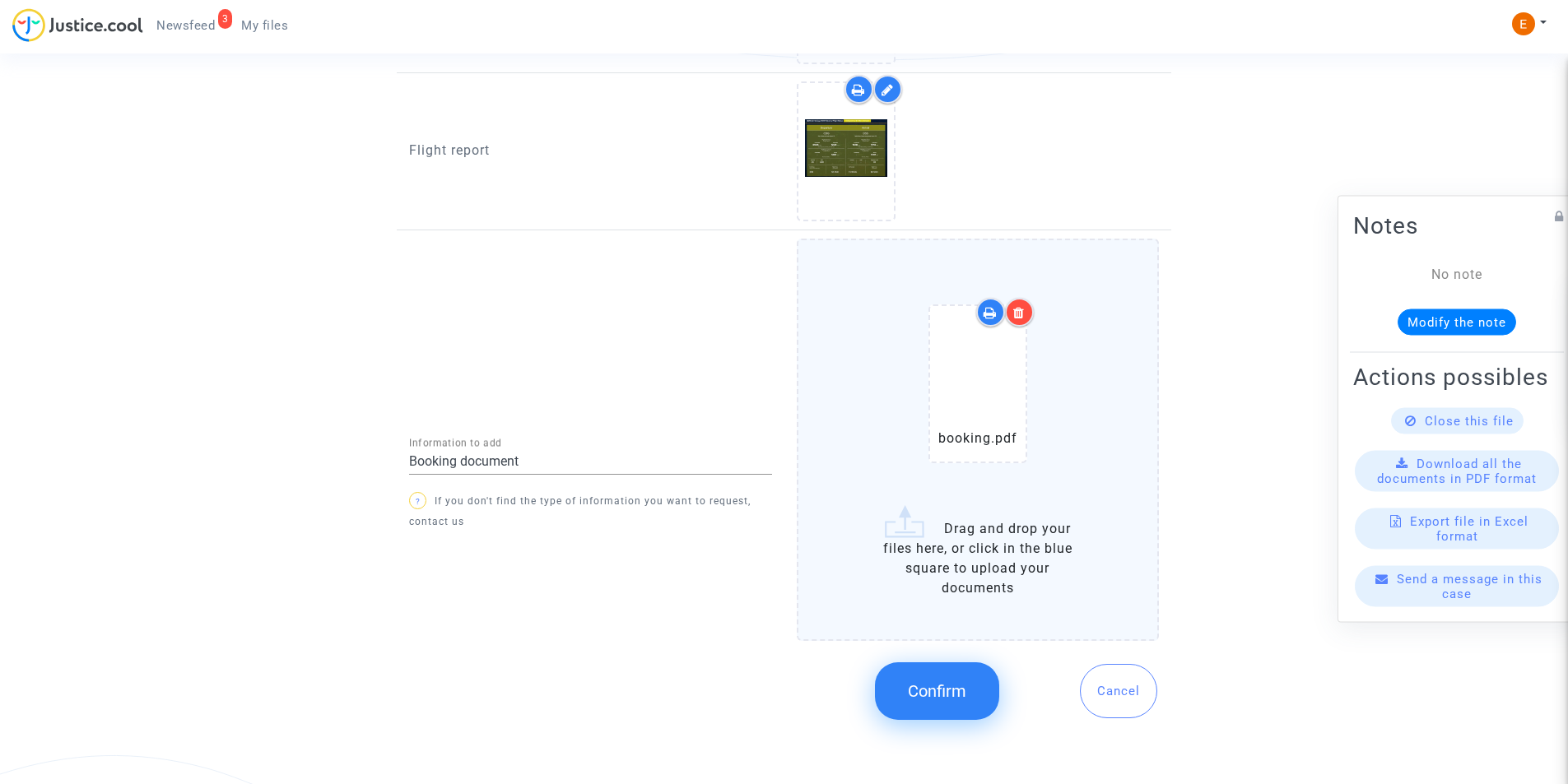
scroll to position [1432, 0]
click at [941, 686] on span "Confirm" at bounding box center [936, 691] width 58 height 20
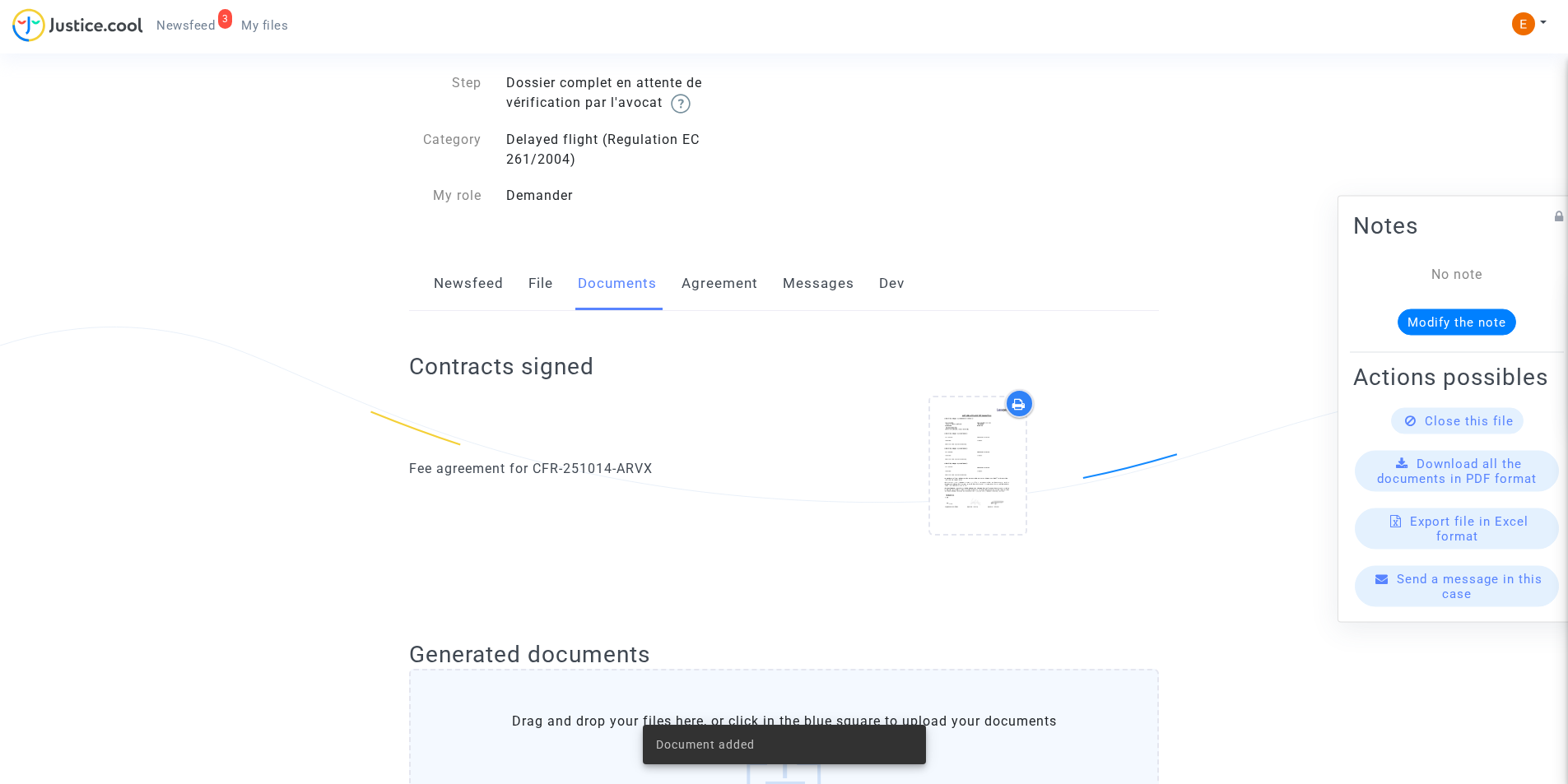
scroll to position [0, 0]
